Goal: Task Accomplishment & Management: Use online tool/utility

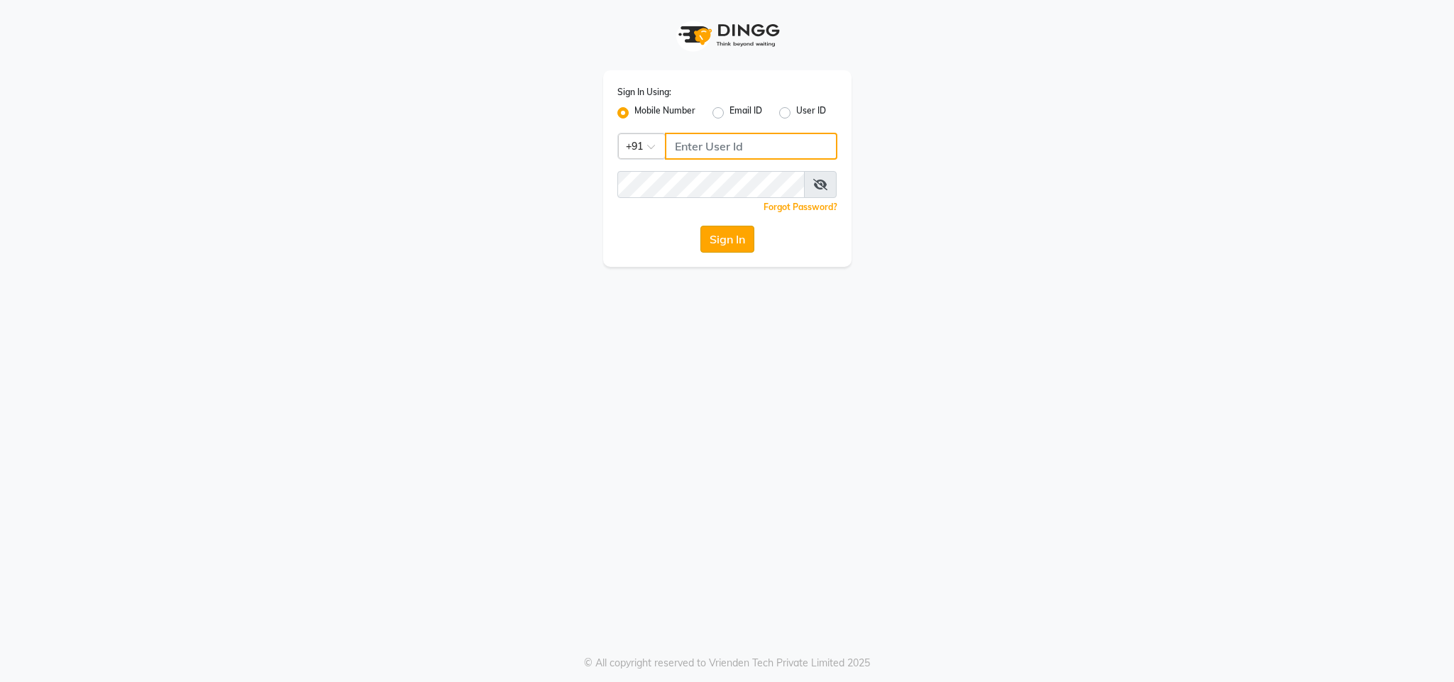
type input "8591746672"
click at [728, 240] on button "Sign In" at bounding box center [727, 239] width 54 height 27
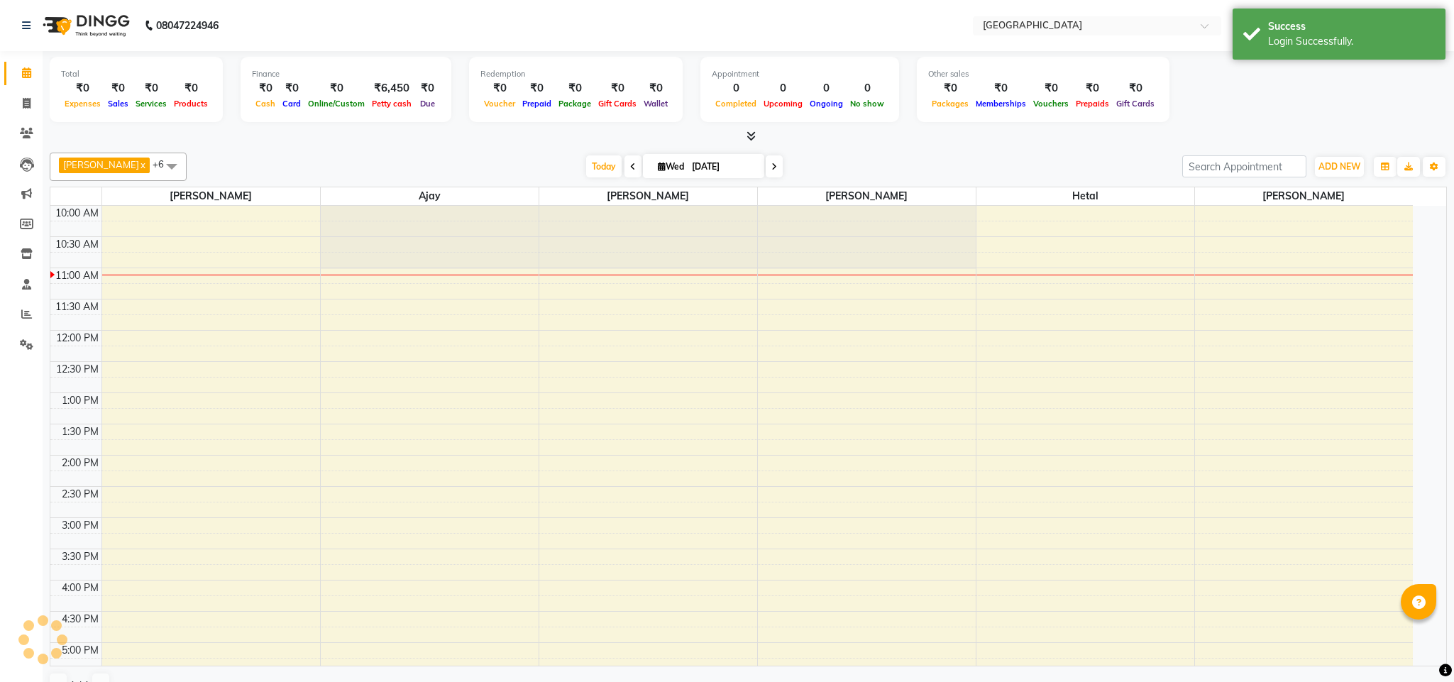
select select "en"
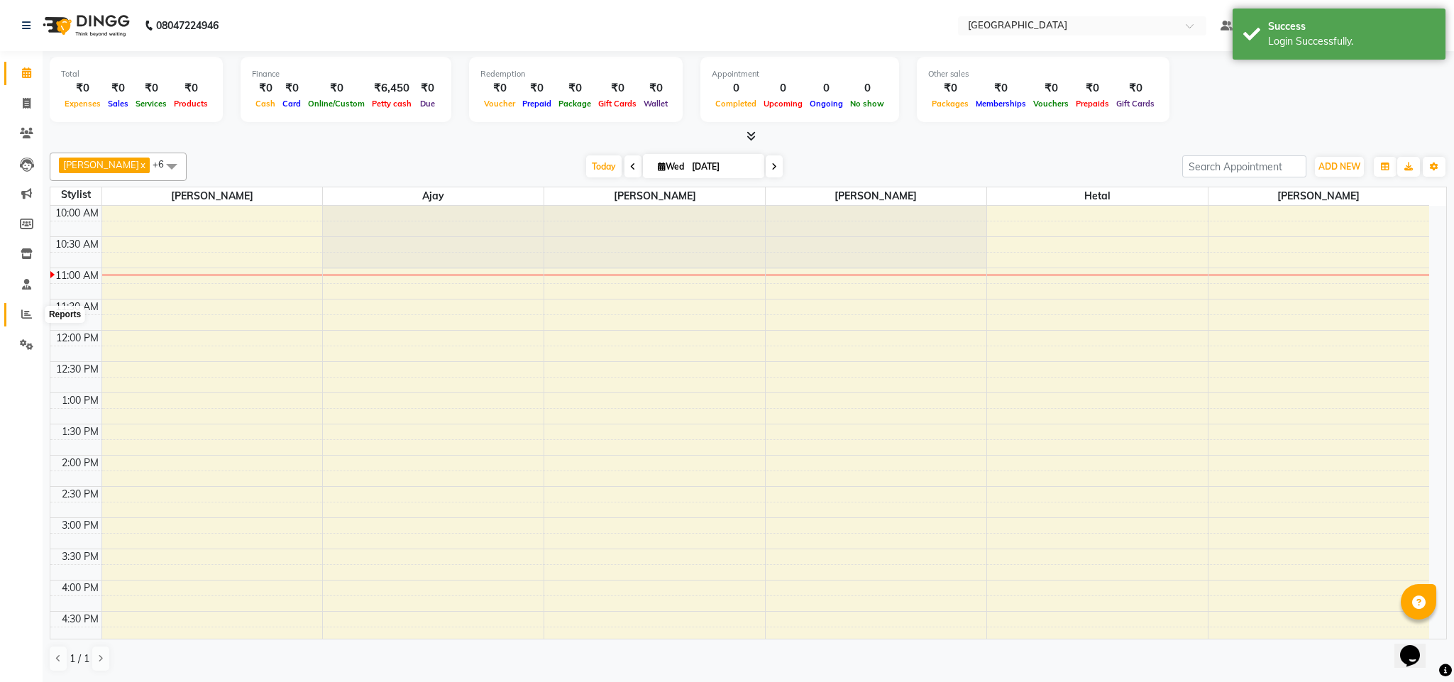
click at [24, 313] on icon at bounding box center [26, 314] width 11 height 11
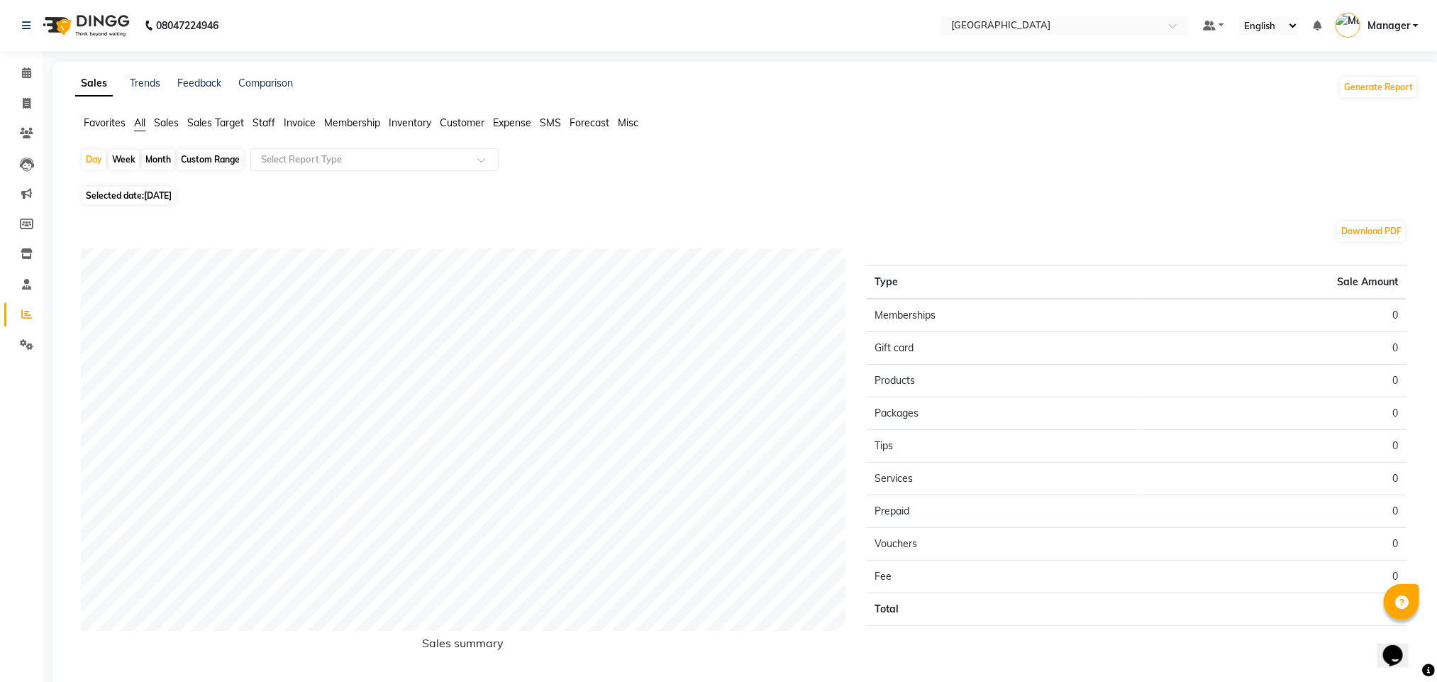
click at [273, 118] on span "Staff" at bounding box center [264, 122] width 23 height 13
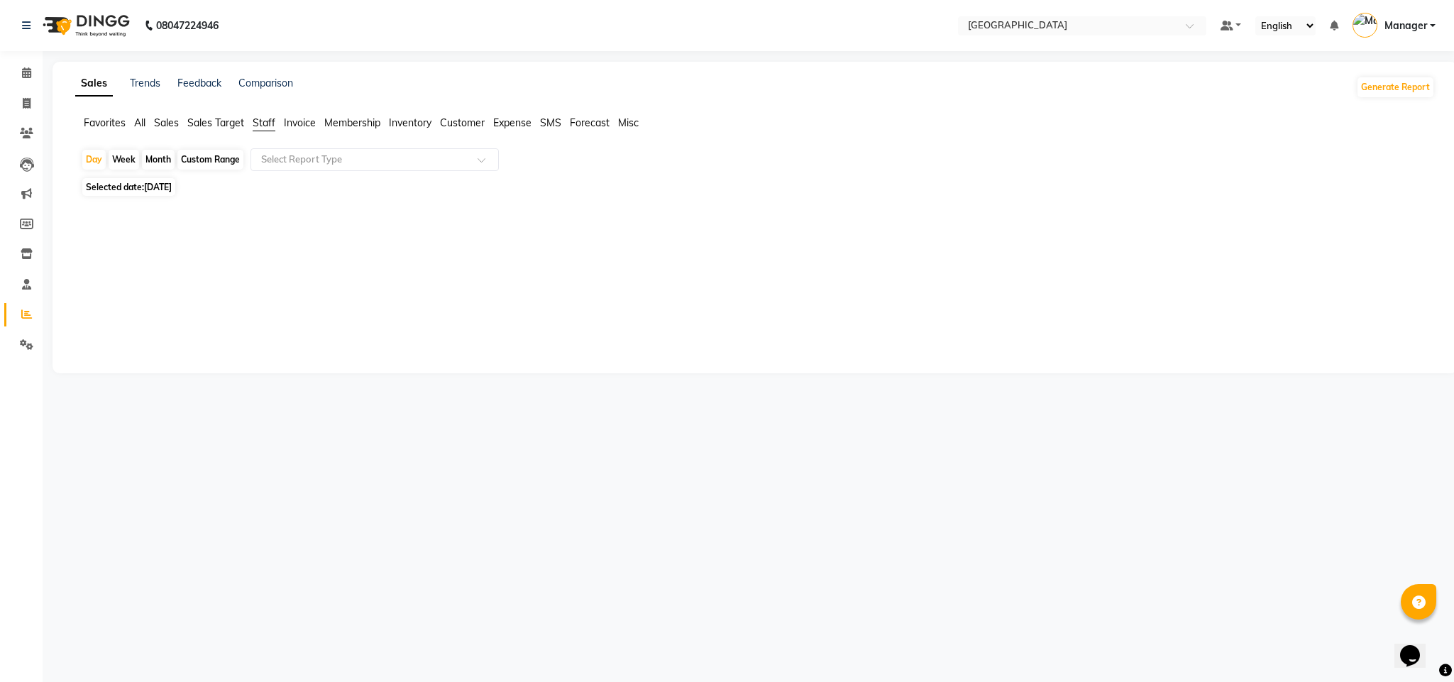
click at [160, 160] on div "Month" at bounding box center [158, 160] width 33 height 20
select select "9"
select select "2025"
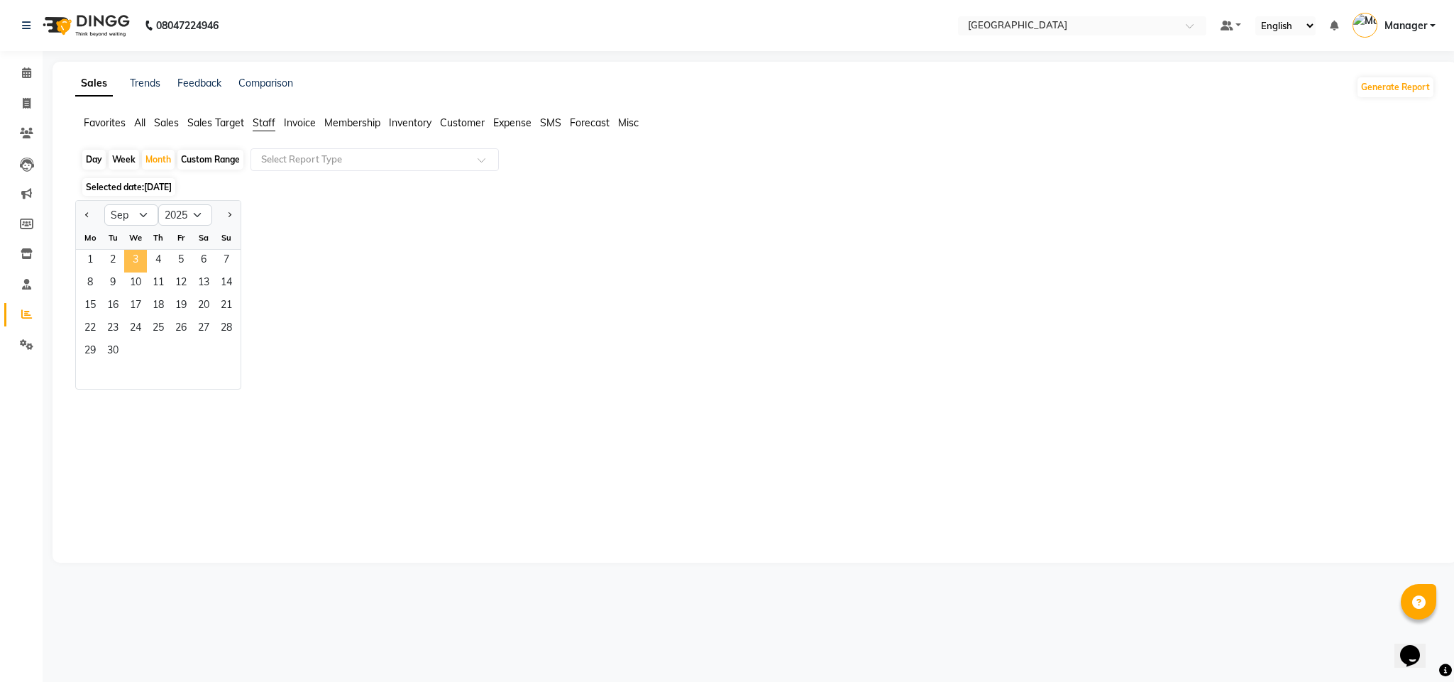
click at [140, 262] on span "3" at bounding box center [135, 261] width 23 height 23
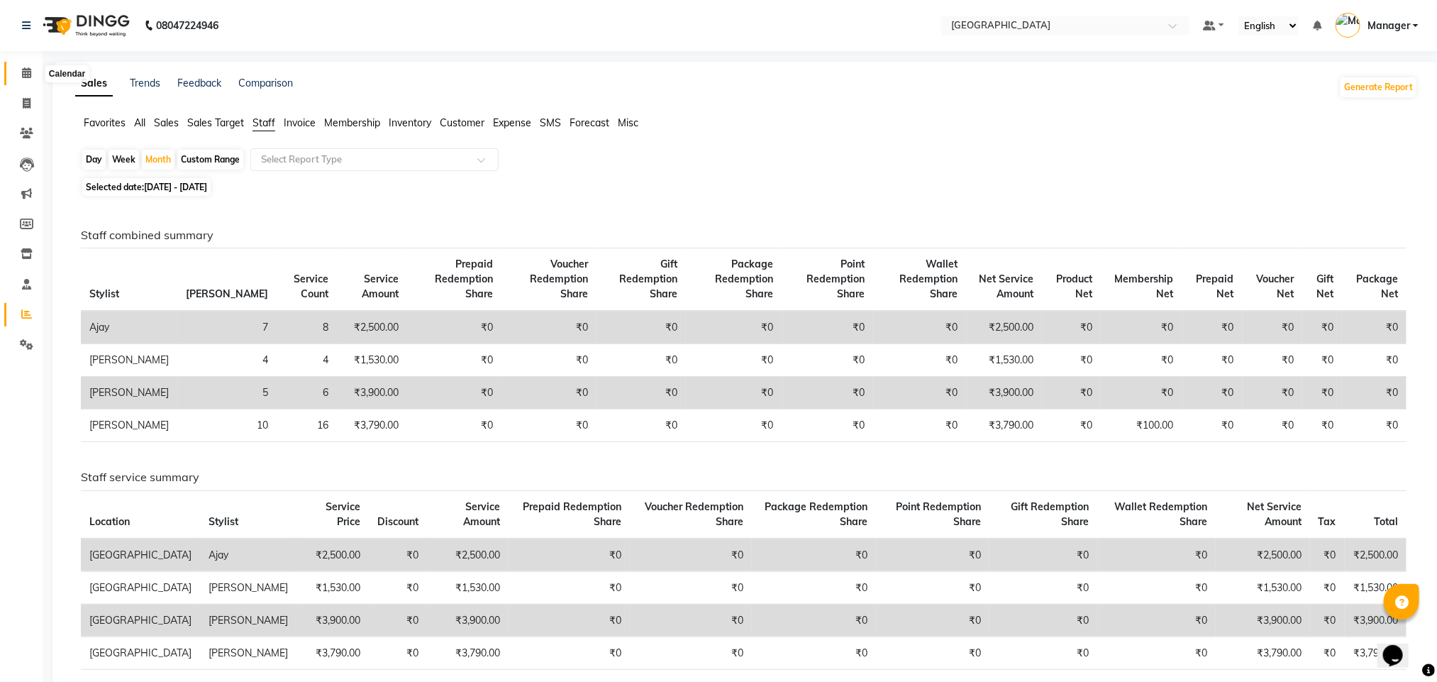
click at [23, 72] on icon at bounding box center [26, 72] width 9 height 11
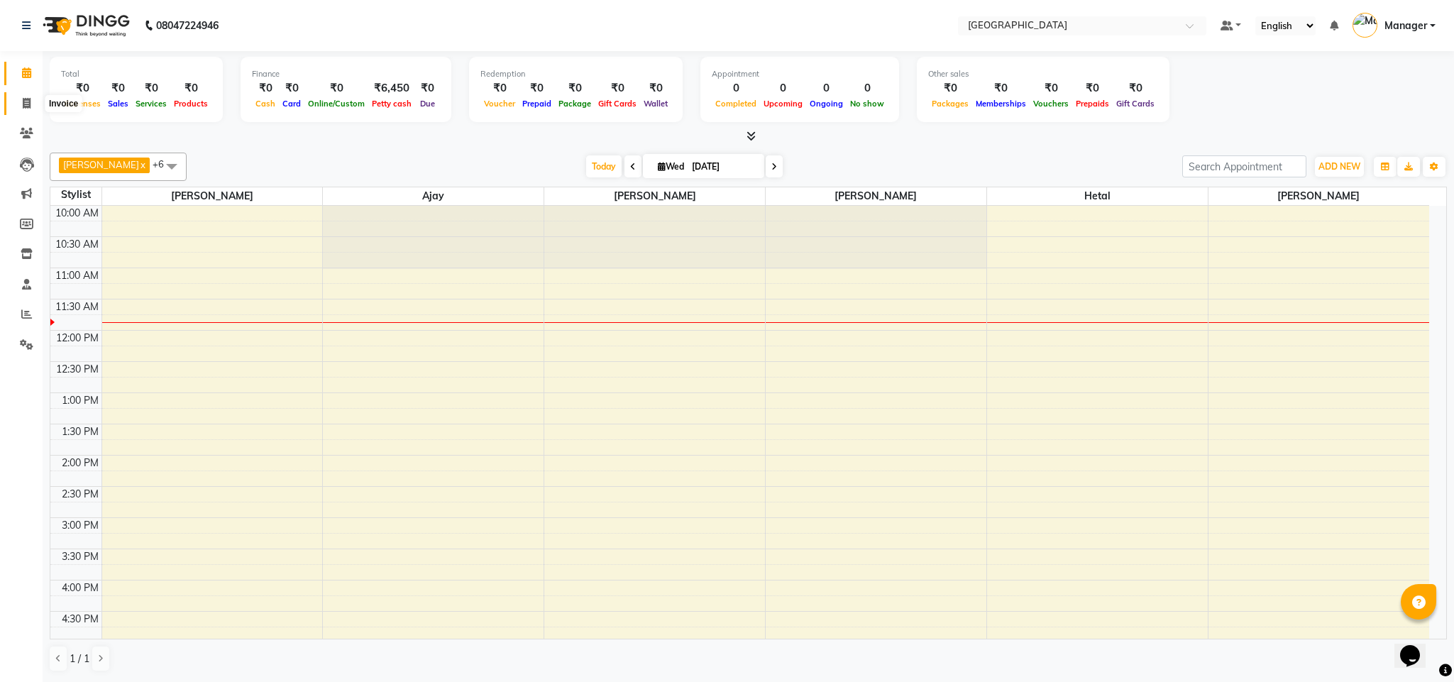
click at [26, 103] on icon at bounding box center [27, 103] width 8 height 11
select select "7353"
select select "service"
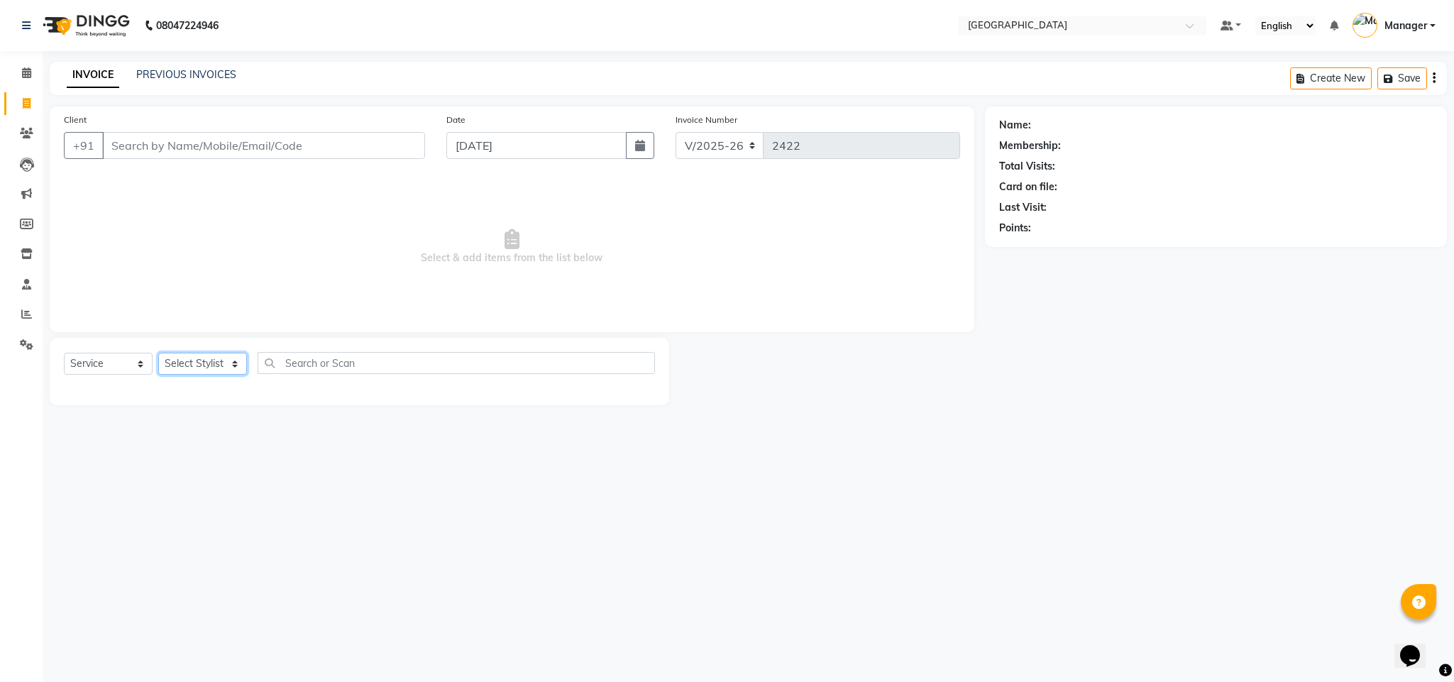
click at [224, 360] on select "Select Stylist [PERSON_NAME] [PERSON_NAME] [PERSON_NAME] [PERSON_NAME] Manager …" at bounding box center [202, 364] width 89 height 22
select select "63648"
click at [158, 353] on select "Select Stylist [PERSON_NAME] [PERSON_NAME] [PERSON_NAME] [PERSON_NAME] Manager …" at bounding box center [202, 364] width 89 height 22
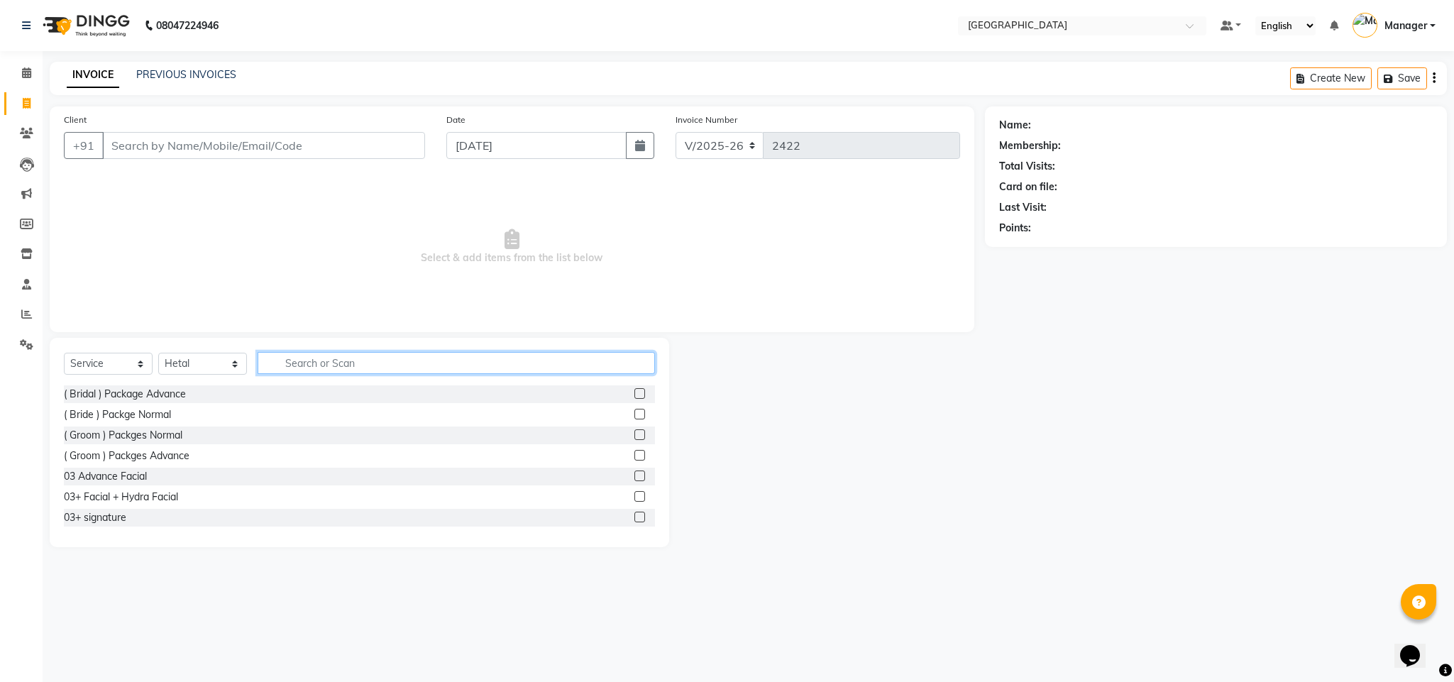
click at [375, 365] on input "text" at bounding box center [456, 363] width 397 height 22
type input "FAC"
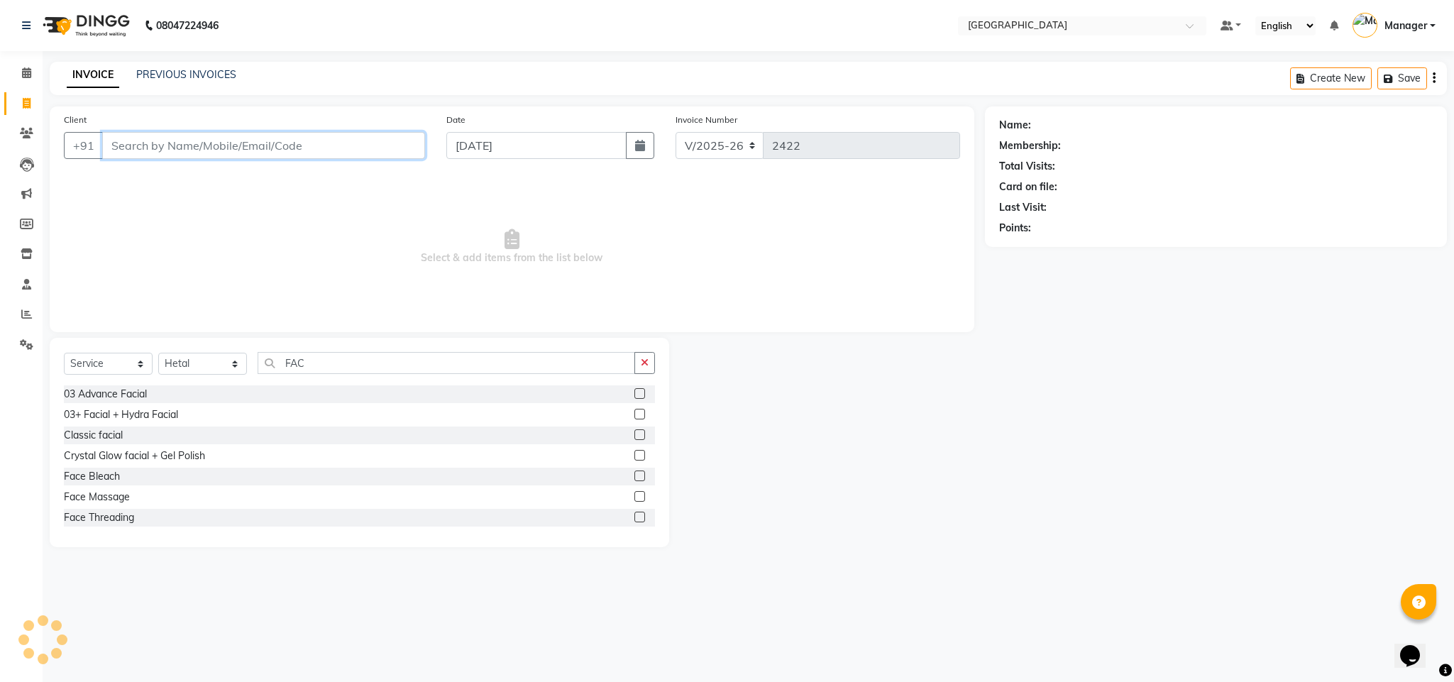
click at [318, 147] on input "Client" at bounding box center [263, 145] width 323 height 27
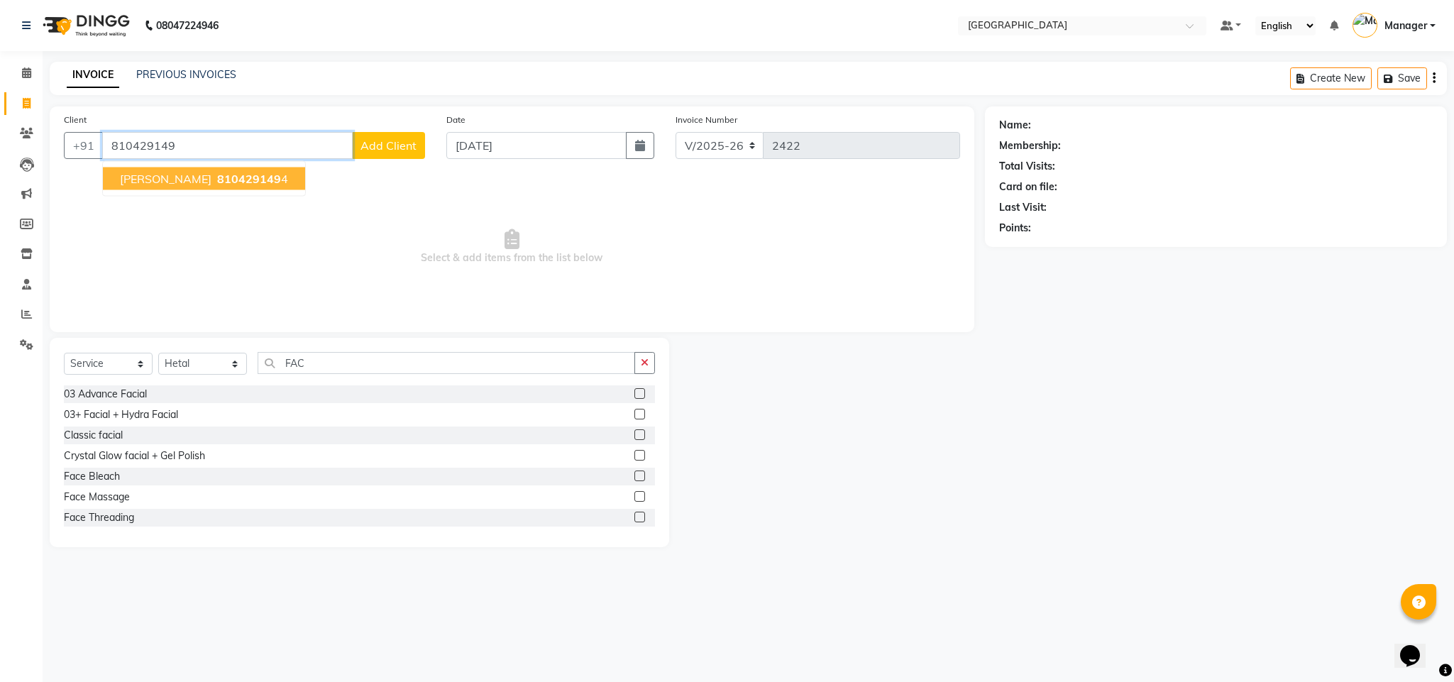
click at [232, 179] on span "810429149" at bounding box center [249, 179] width 64 height 14
type input "8104291494"
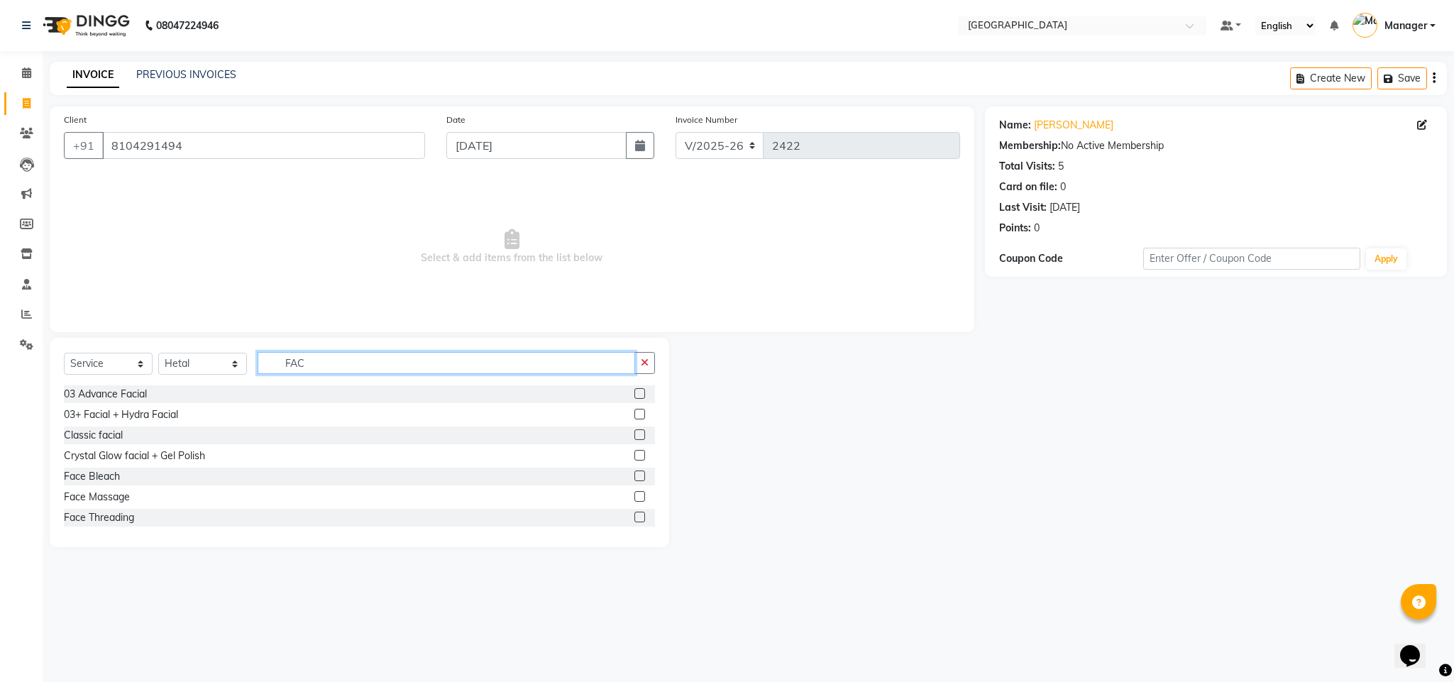
click at [394, 362] on input "FAC" at bounding box center [446, 363] width 377 height 22
type input "FACE"
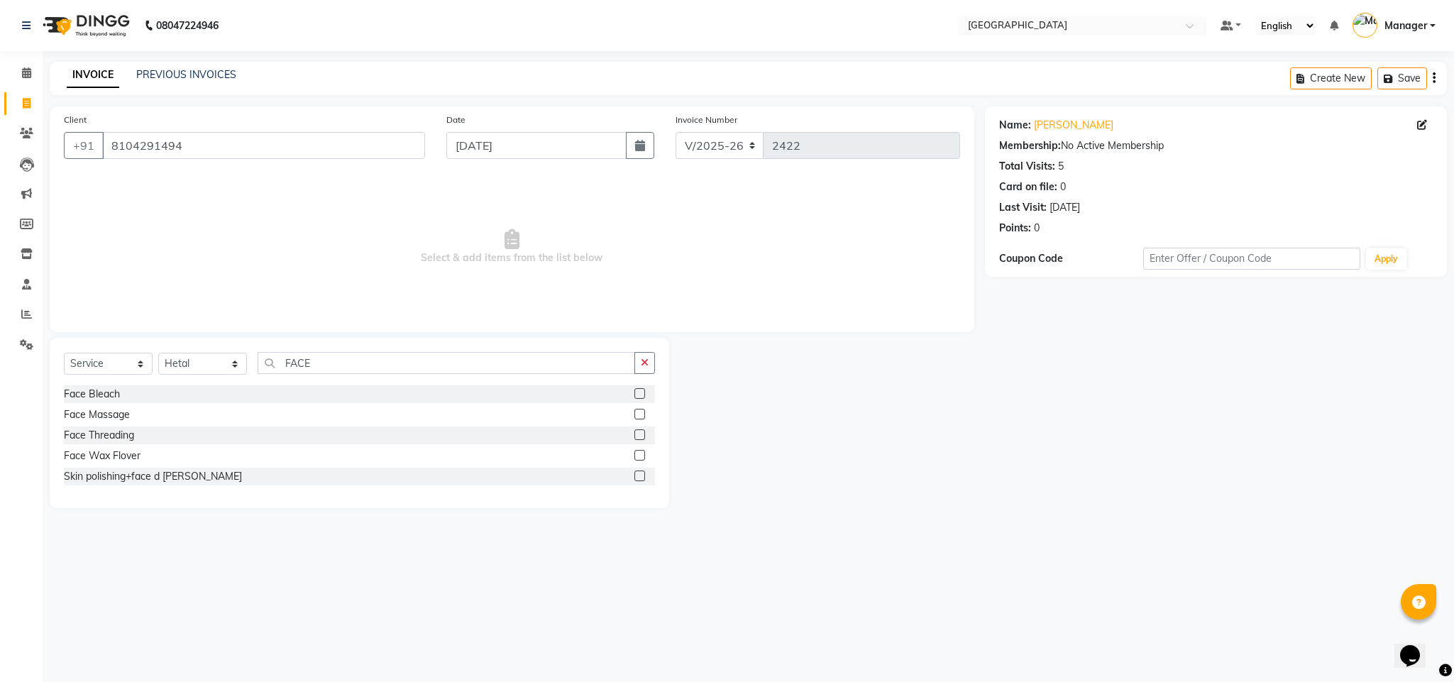
click at [639, 455] on label at bounding box center [639, 455] width 11 height 11
click at [639, 455] on input "checkbox" at bounding box center [638, 455] width 9 height 9
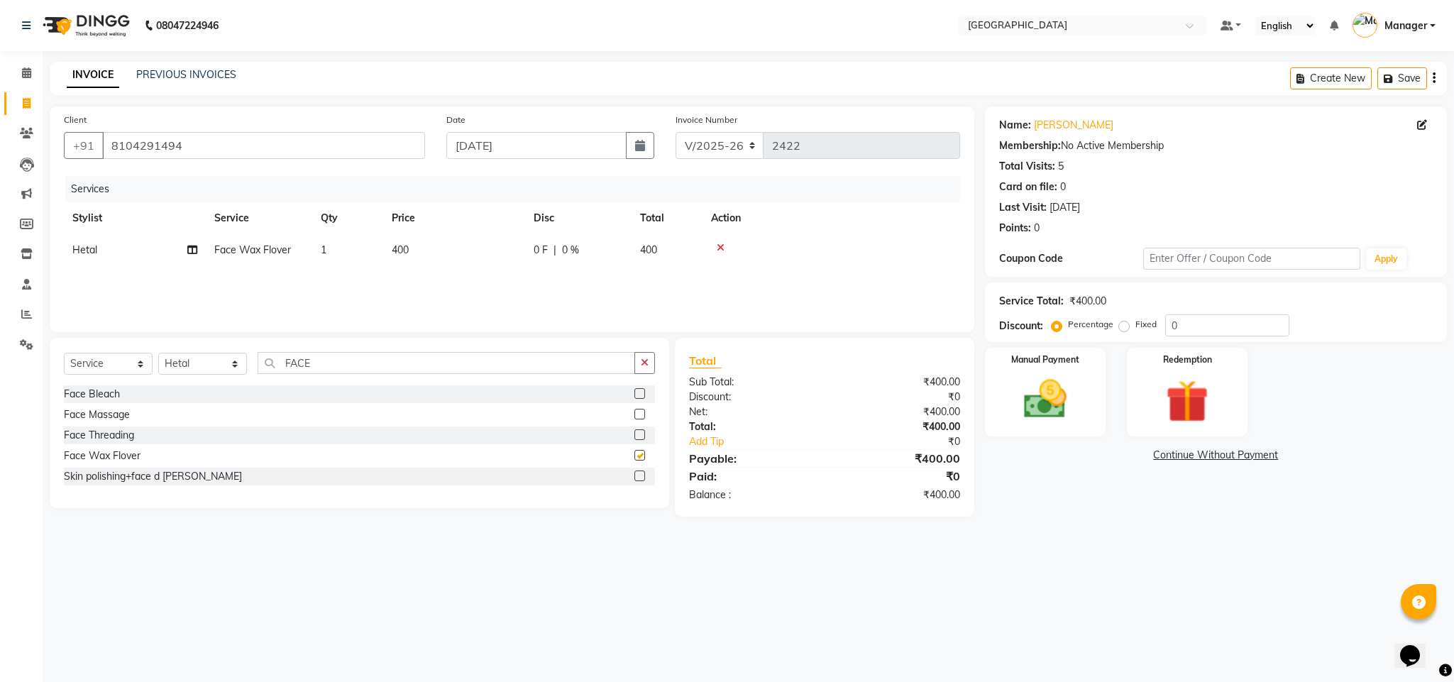
checkbox input "false"
click at [720, 248] on icon at bounding box center [720, 248] width 8 height 10
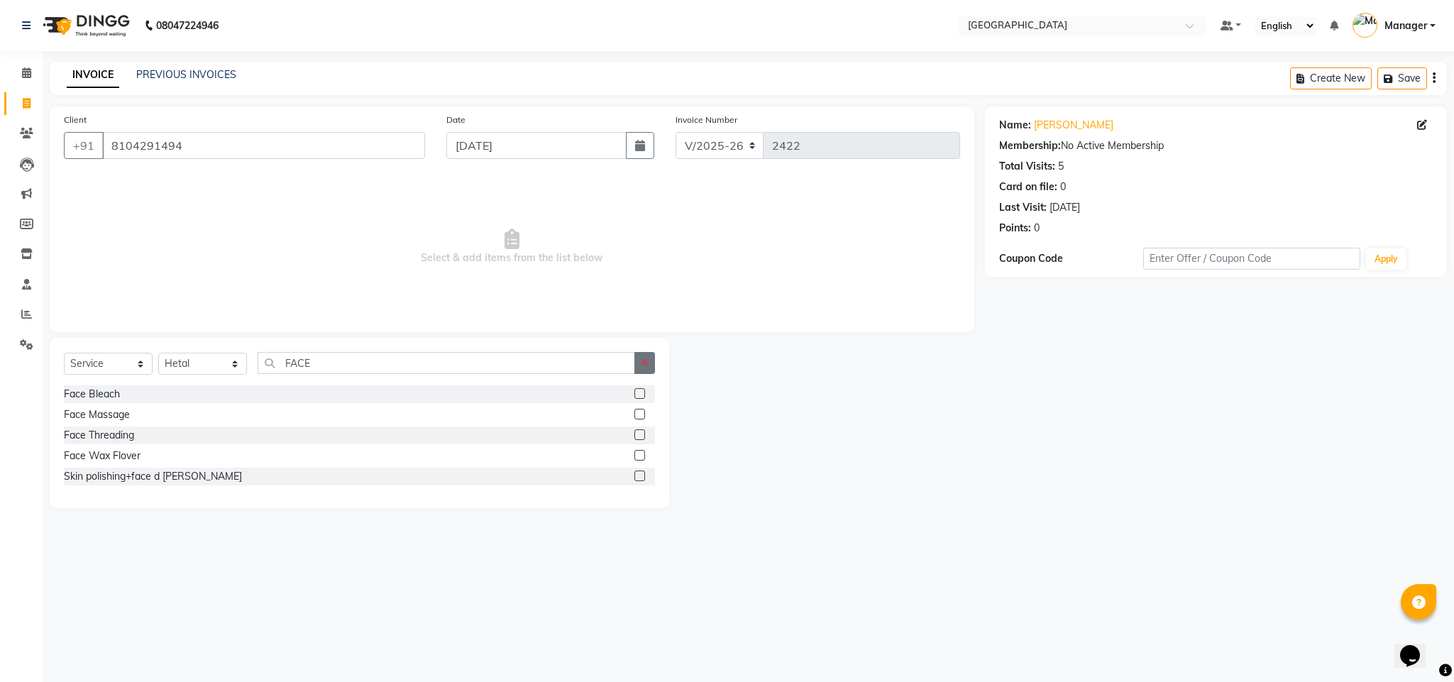
click at [643, 368] on button "button" at bounding box center [644, 363] width 21 height 22
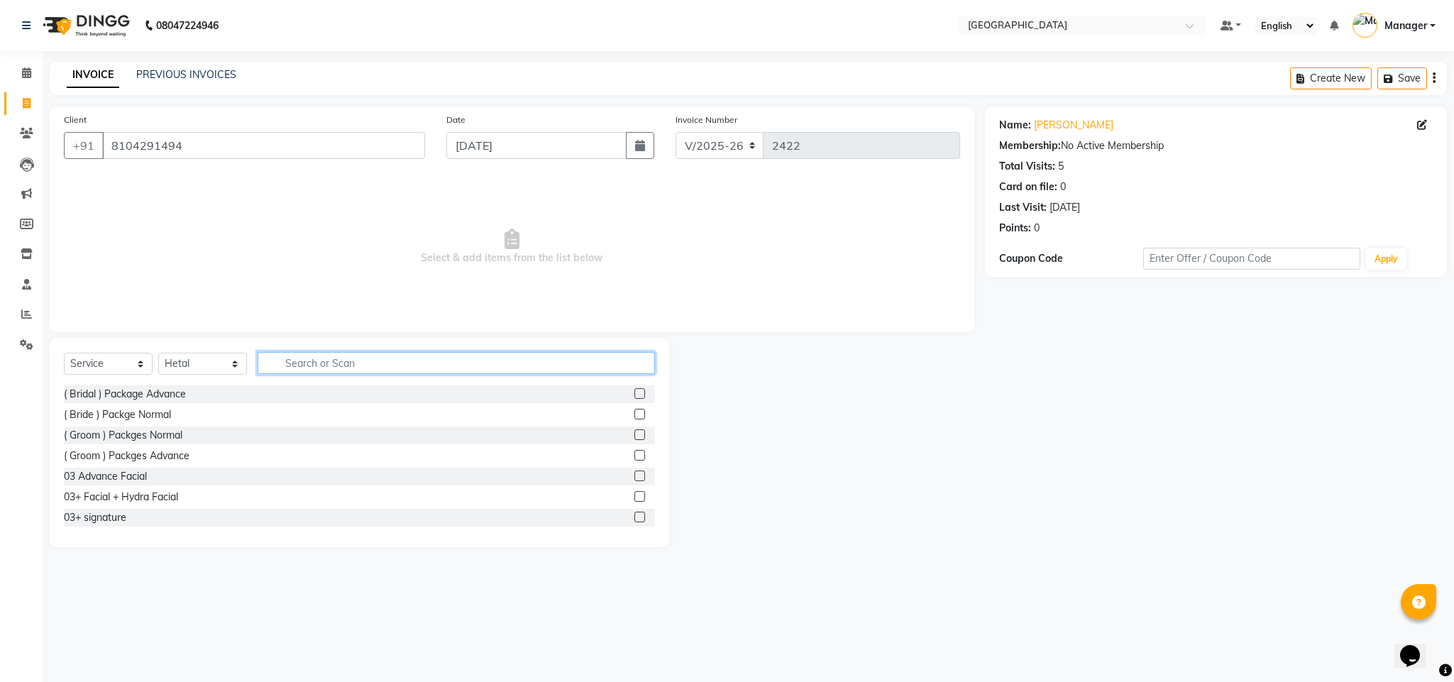
click at [615, 358] on input "text" at bounding box center [456, 363] width 397 height 22
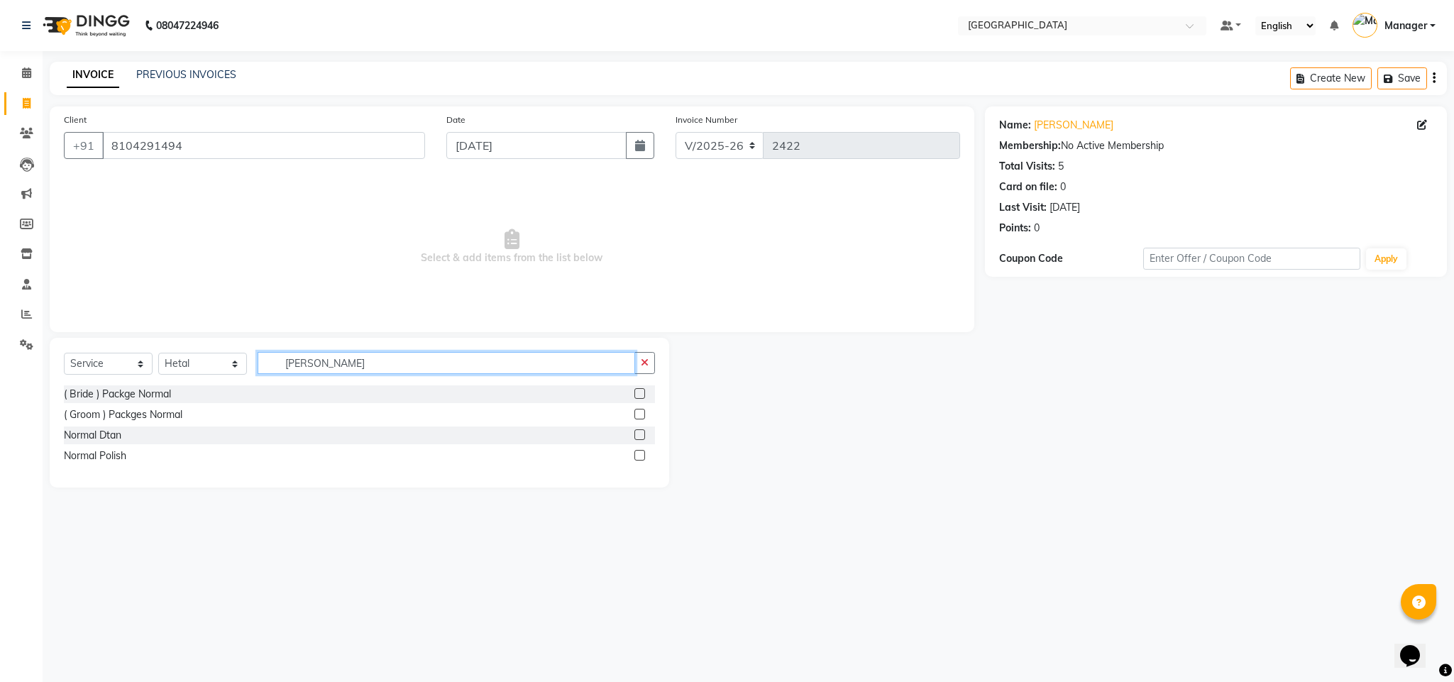
type input "[PERSON_NAME]"
click at [641, 439] on label at bounding box center [639, 434] width 11 height 11
click at [641, 439] on input "checkbox" at bounding box center [638, 435] width 9 height 9
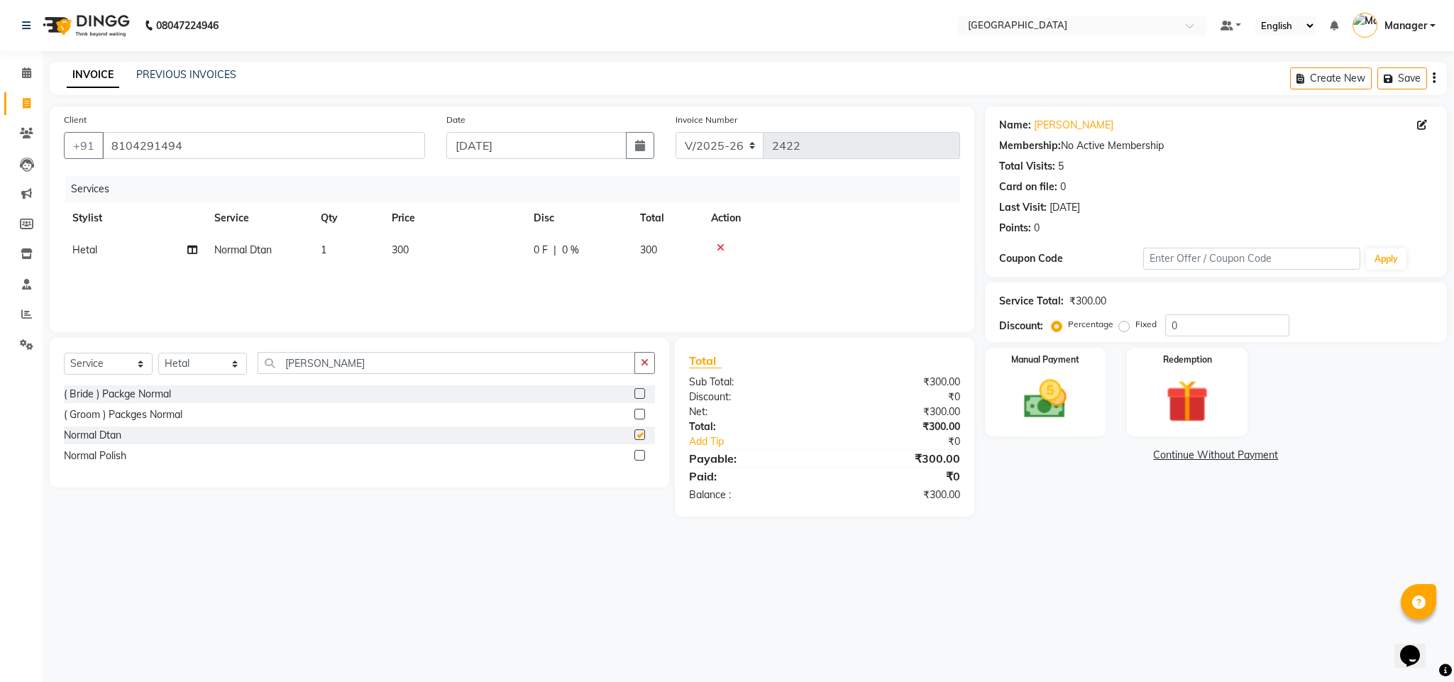
checkbox input "false"
click at [411, 247] on td "300" at bounding box center [454, 250] width 142 height 32
select select "63648"
click at [473, 251] on input "300" at bounding box center [520, 254] width 125 height 22
type input "400"
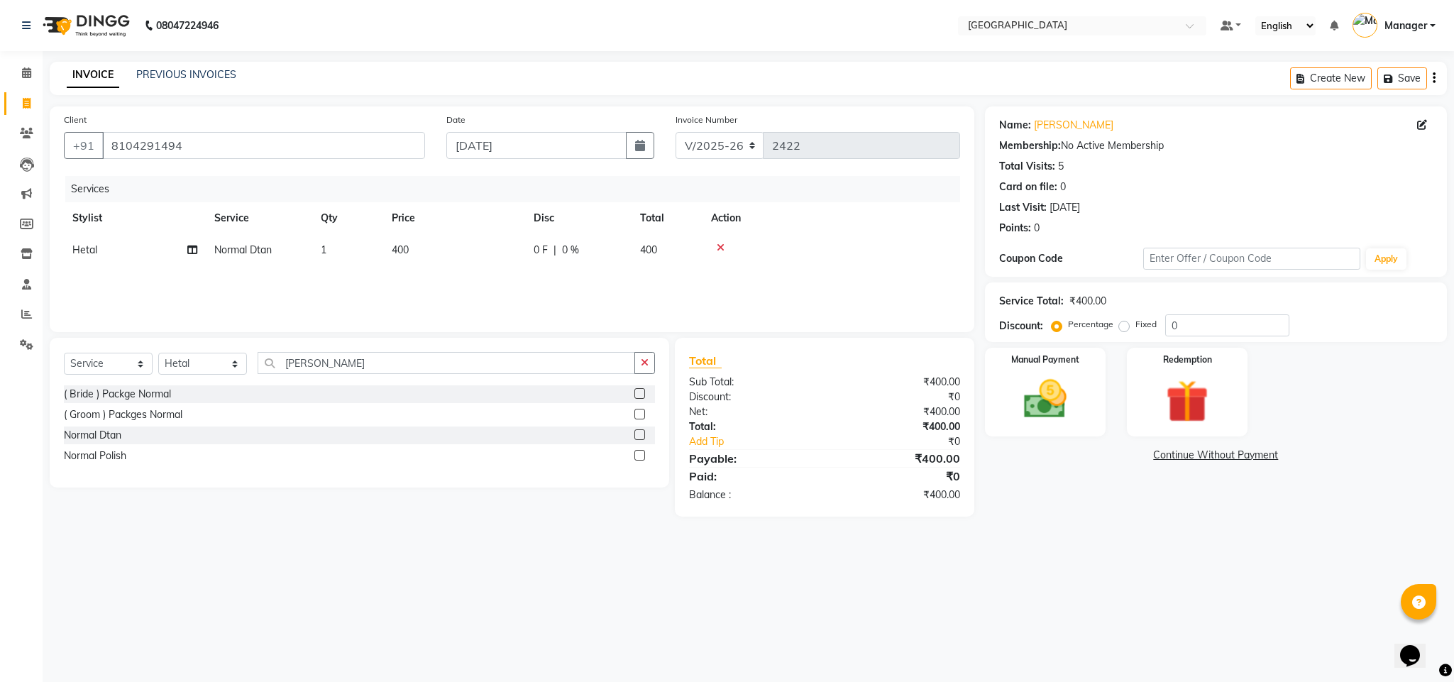
click at [556, 275] on div "Services Stylist Service Qty Price Disc Total Action [PERSON_NAME] Normal Dtan …" at bounding box center [512, 247] width 896 height 142
click at [643, 362] on icon "button" at bounding box center [645, 363] width 8 height 10
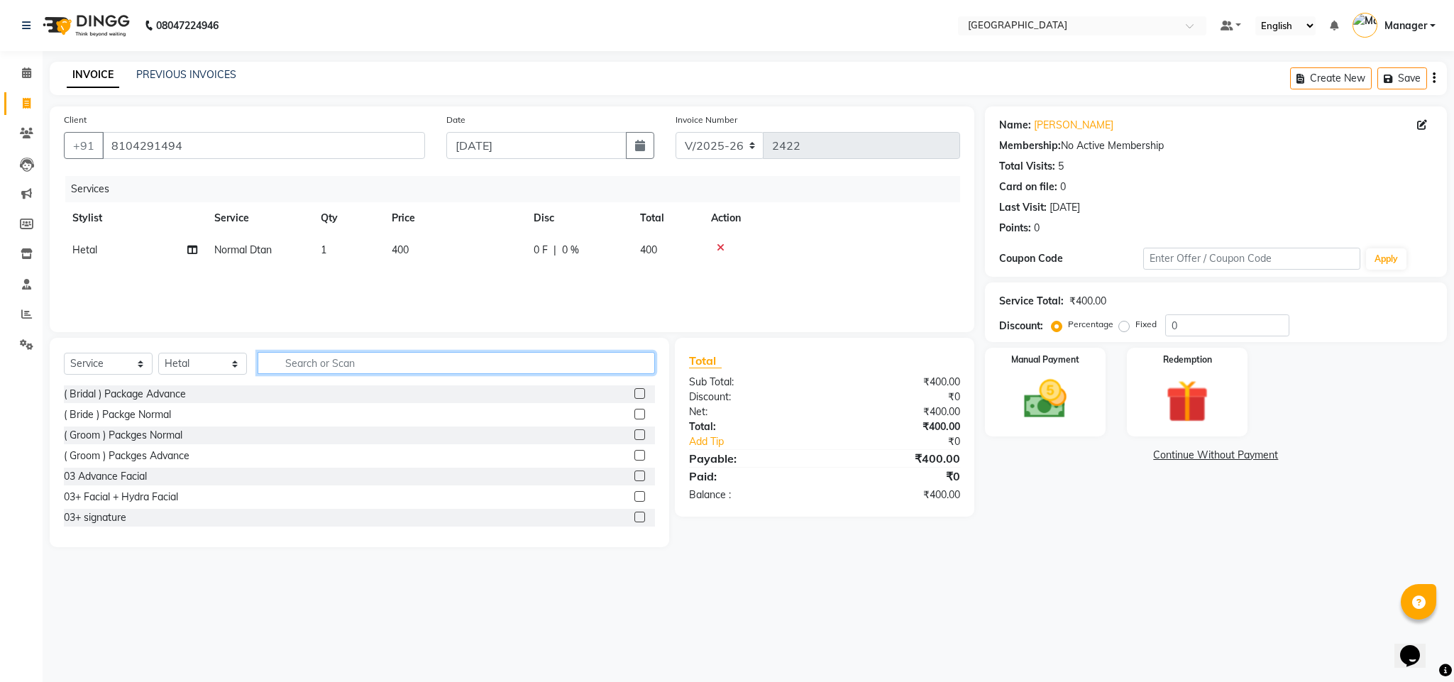
click at [592, 360] on input "text" at bounding box center [456, 363] width 397 height 22
type input "EYE"
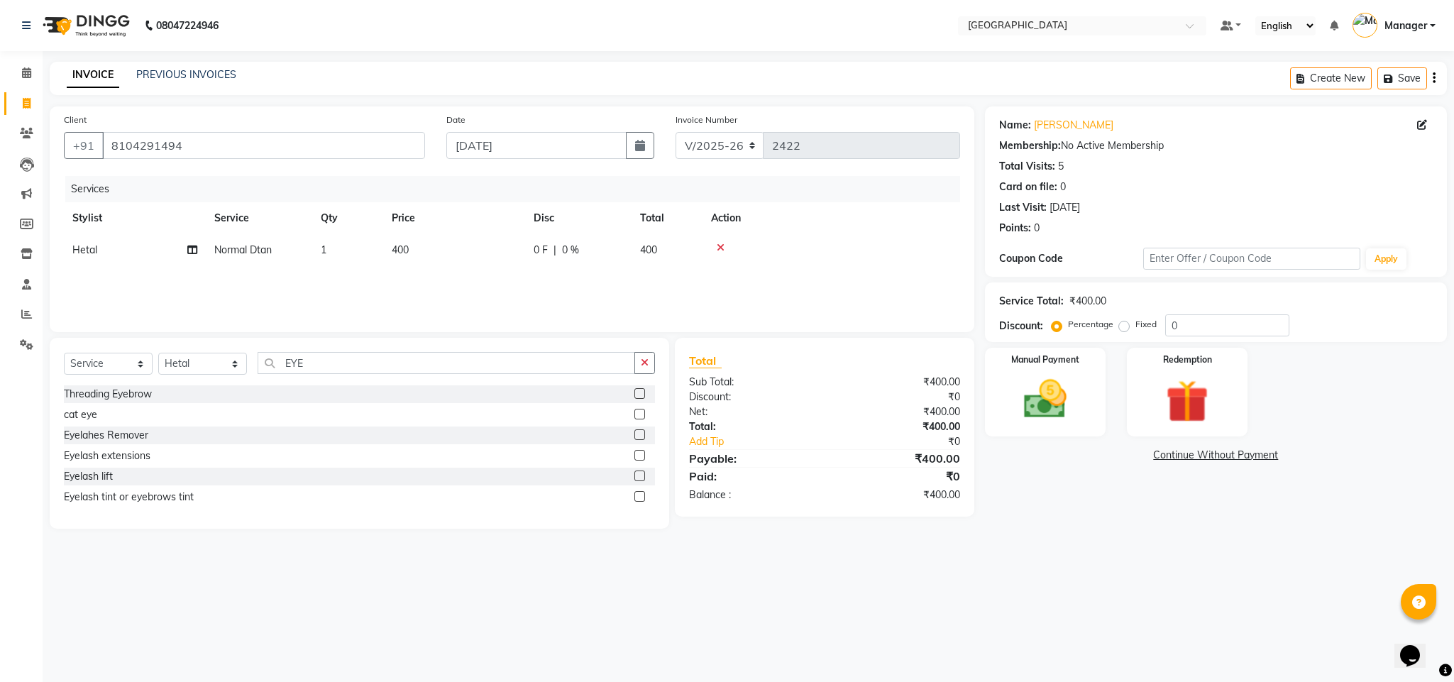
click at [639, 394] on label at bounding box center [639, 393] width 11 height 11
click at [639, 394] on input "checkbox" at bounding box center [638, 393] width 9 height 9
checkbox input "false"
click at [421, 282] on td "50" at bounding box center [454, 282] width 142 height 32
select select "63648"
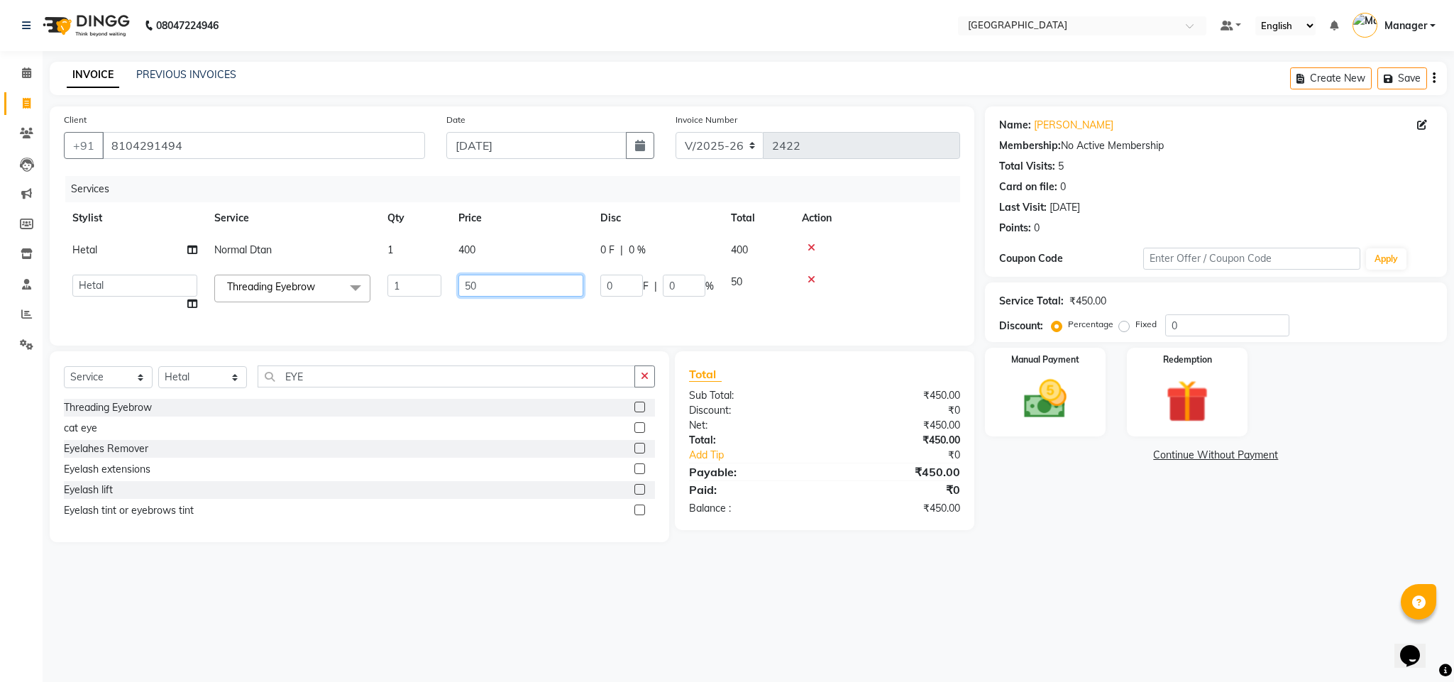
click at [481, 282] on input "50" at bounding box center [520, 286] width 125 height 22
type input "5"
type input "150"
click at [522, 302] on td "150" at bounding box center [521, 293] width 142 height 54
select select "63648"
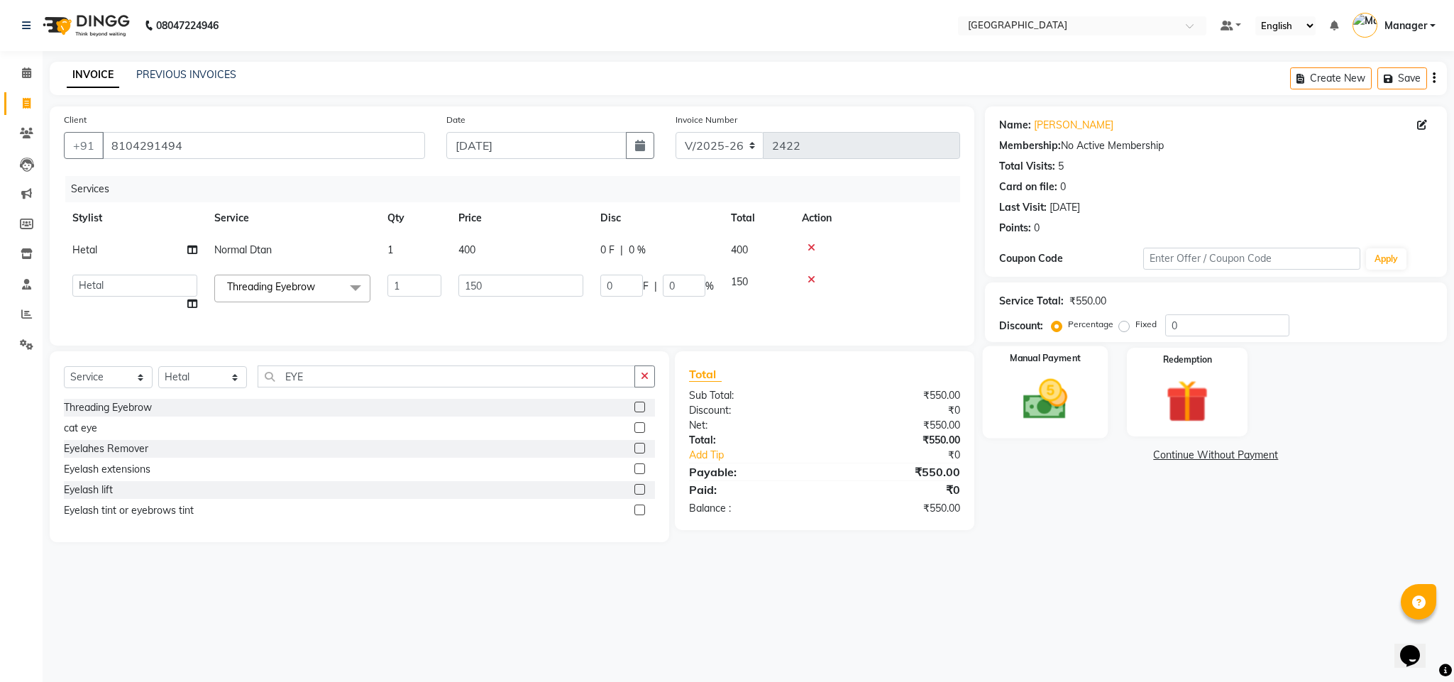
click at [1047, 387] on img at bounding box center [1045, 399] width 72 height 51
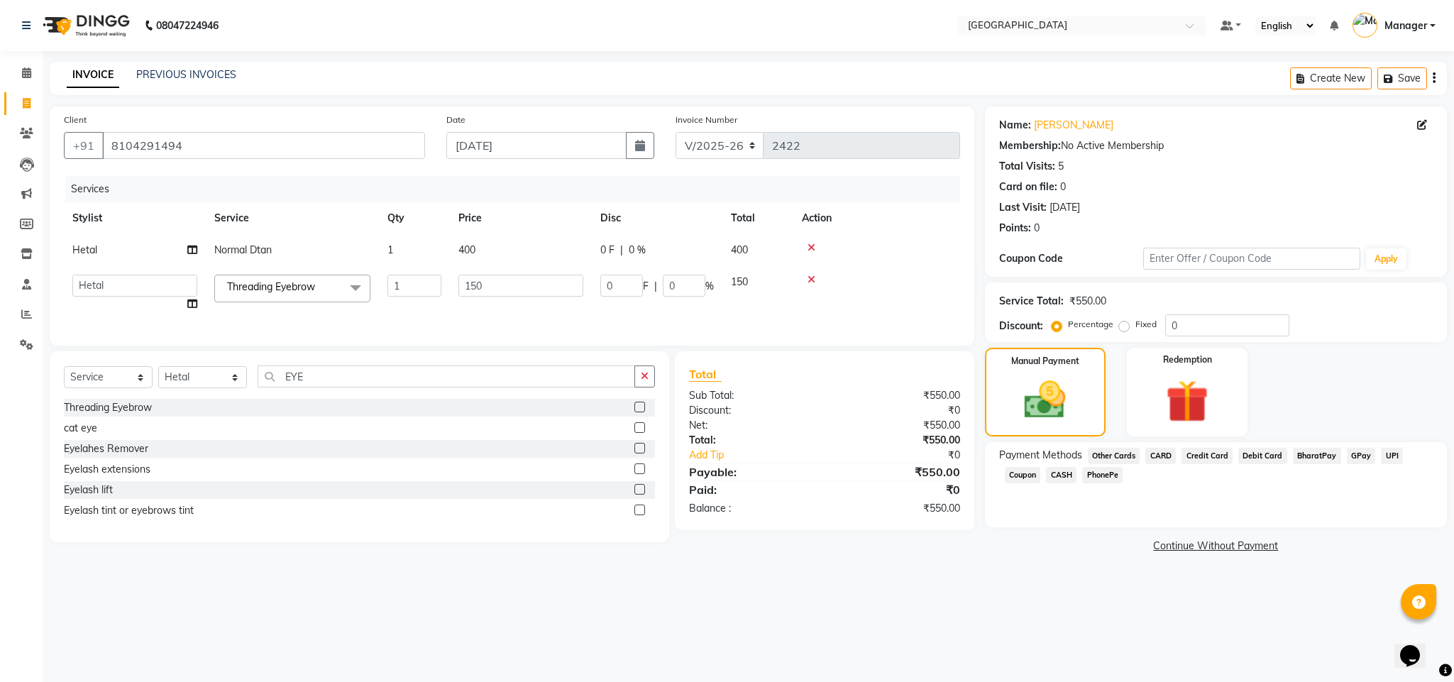
click at [1064, 472] on span "CASH" at bounding box center [1061, 475] width 31 height 16
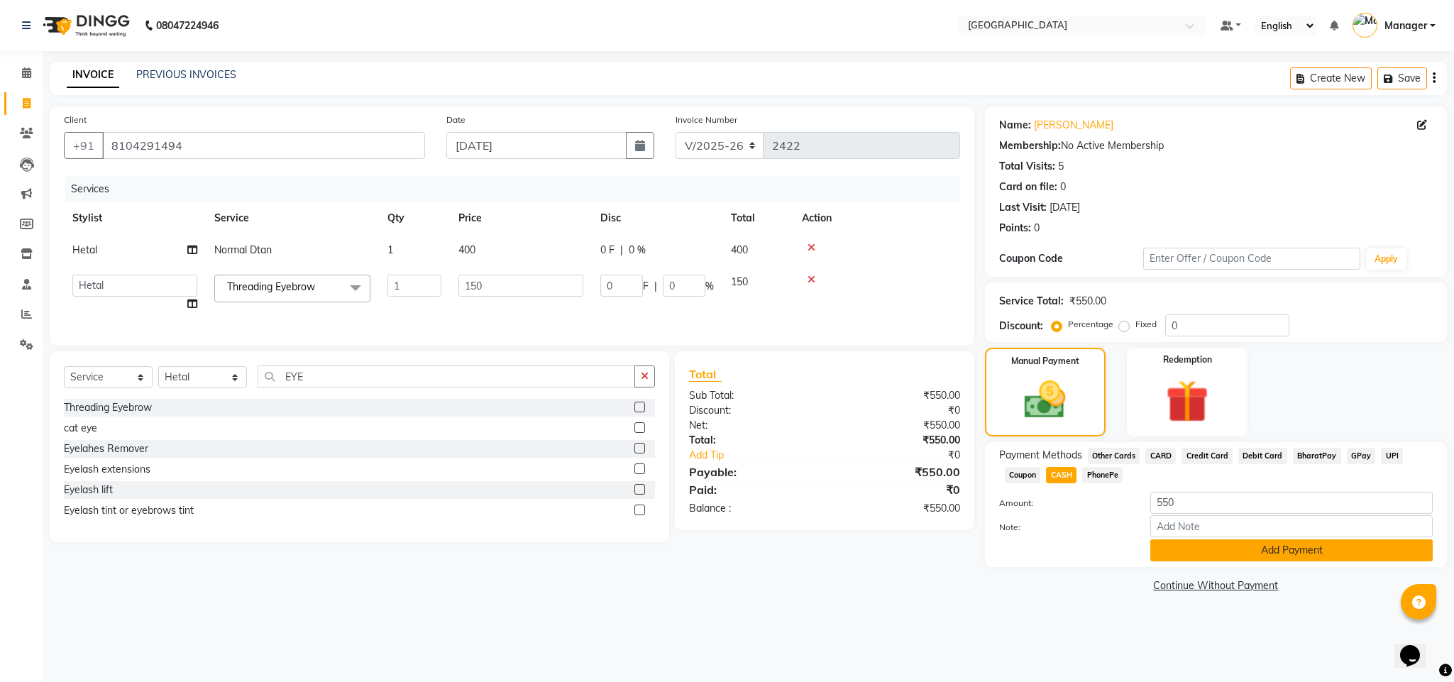
click at [1228, 541] on button "Add Payment" at bounding box center [1291, 550] width 282 height 22
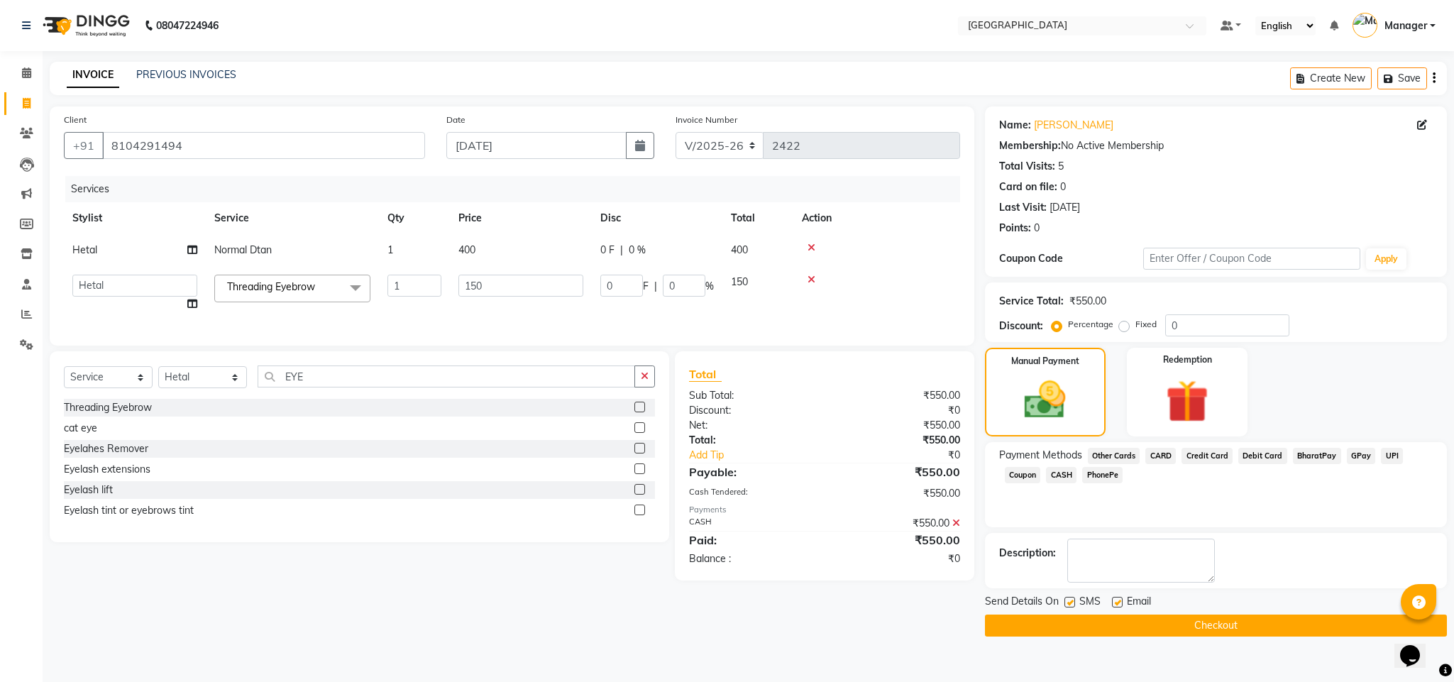
click at [1268, 624] on button "Checkout" at bounding box center [1216, 625] width 462 height 22
